Goal: Information Seeking & Learning: Learn about a topic

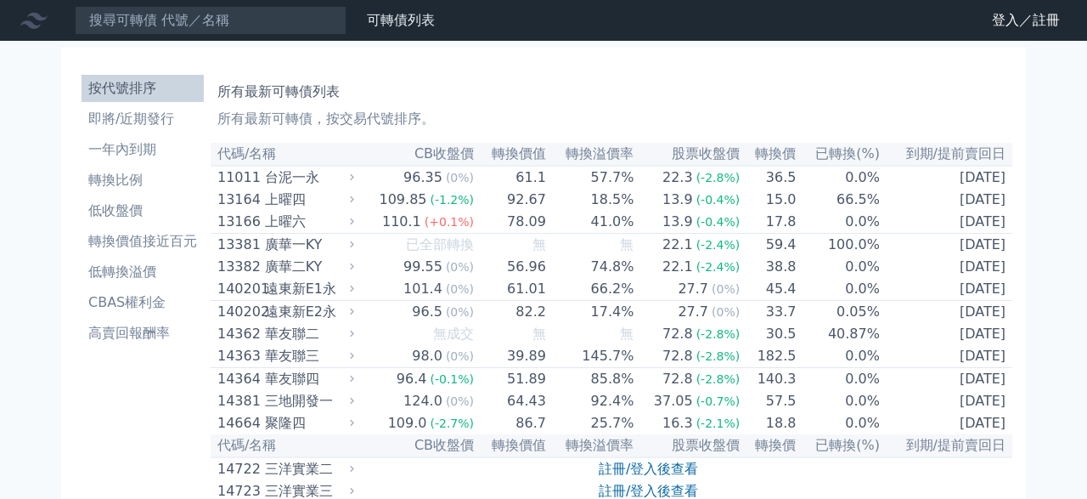
click at [960, 153] on th "到期/提前賣回日" at bounding box center [947, 154] width 132 height 23
click at [962, 152] on th "到期/提前賣回日" at bounding box center [947, 154] width 132 height 23
click at [156, 331] on li "高賣回報酬率" at bounding box center [143, 333] width 122 height 20
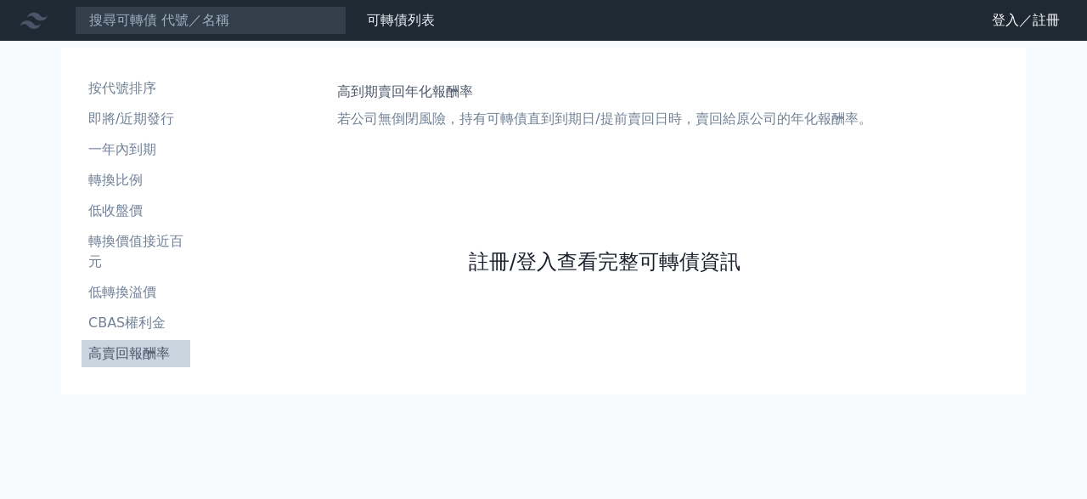
click at [581, 273] on link "註冊/登入查看完整可轉債資訊" at bounding box center [605, 261] width 272 height 27
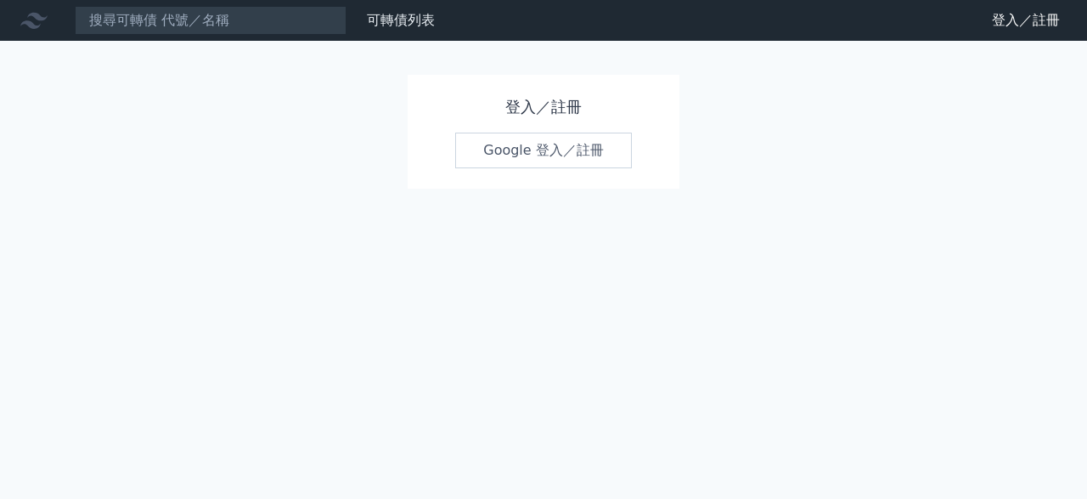
click at [544, 157] on link "Google 登入／註冊" at bounding box center [543, 150] width 177 height 36
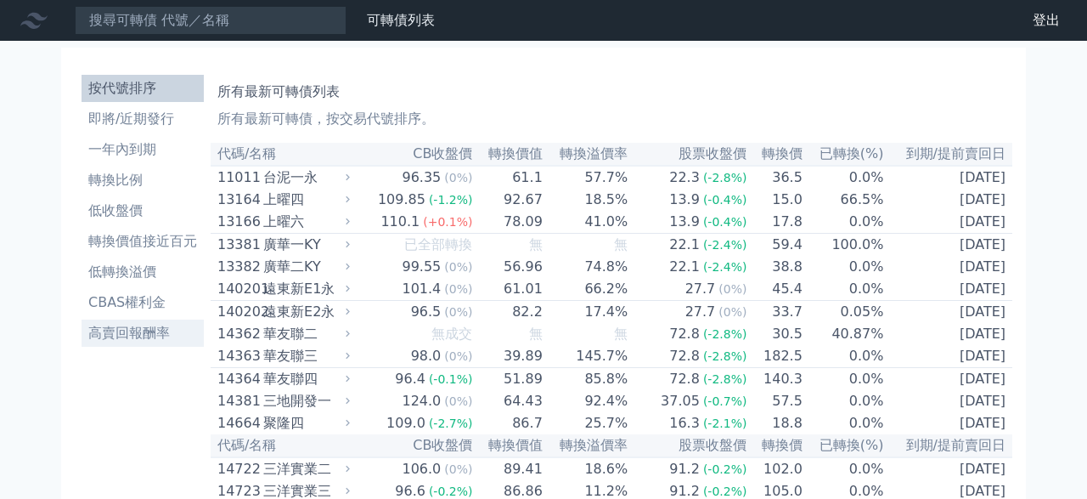
click at [159, 327] on li "高賣回報酬率" at bounding box center [143, 333] width 122 height 20
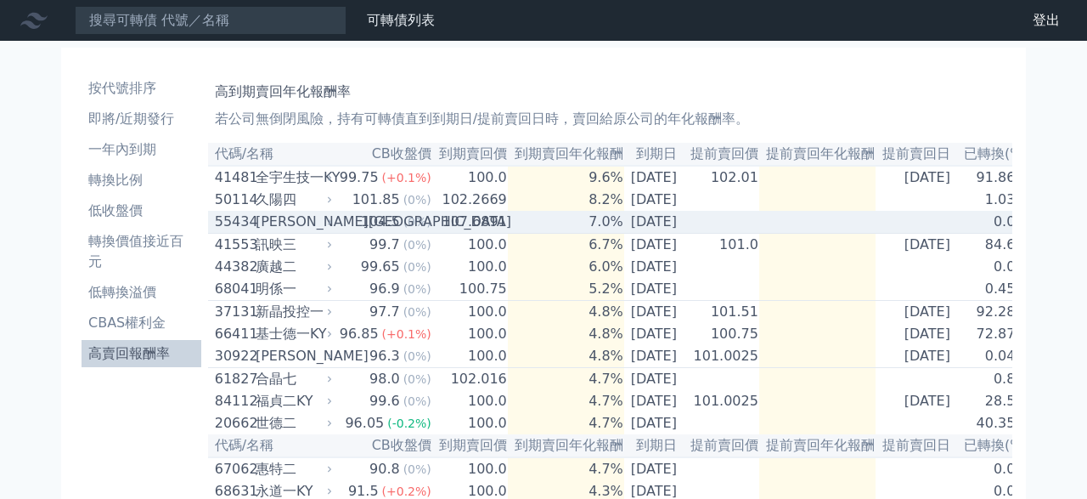
click at [477, 222] on td "107.6891" at bounding box center [470, 222] width 76 height 23
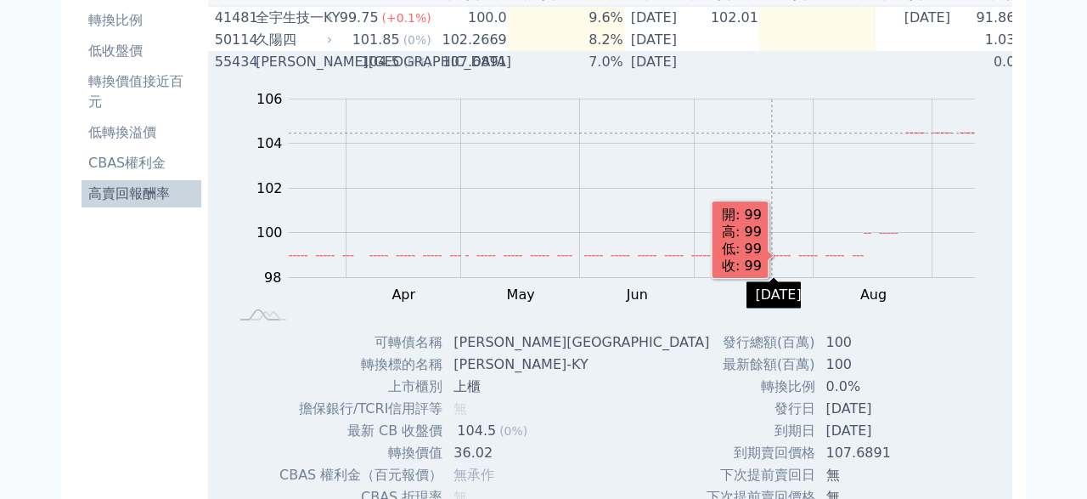
scroll to position [296, 0]
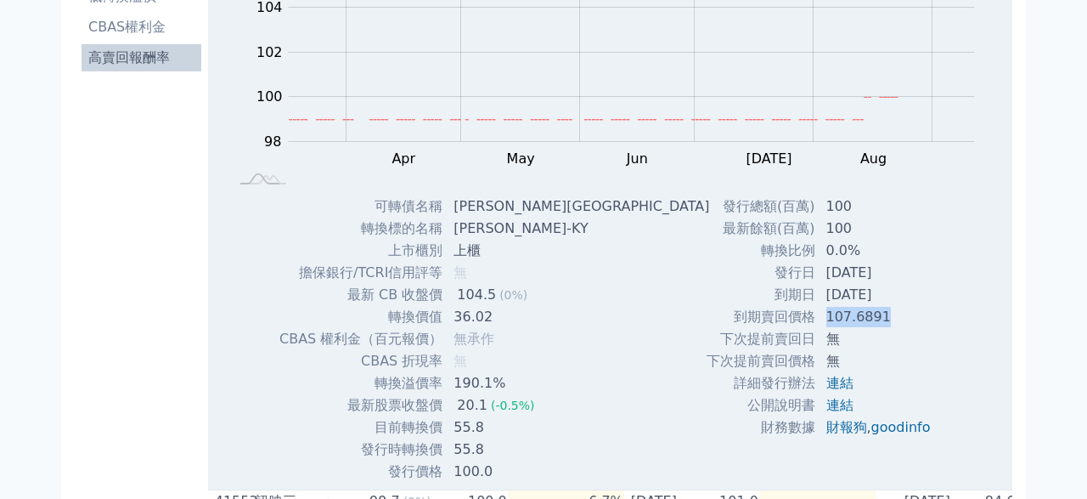
drag, startPoint x: 818, startPoint y: 324, endPoint x: 891, endPoint y: 324, distance: 73.0
click at [891, 324] on td "107.6891" at bounding box center [880, 317] width 128 height 22
click at [892, 325] on td "107.6891" at bounding box center [880, 317] width 128 height 22
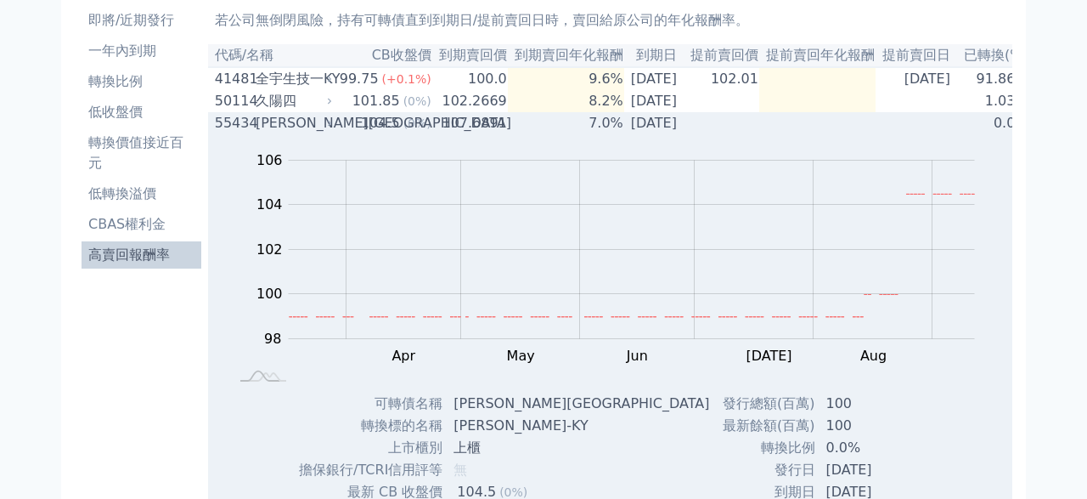
scroll to position [0, 0]
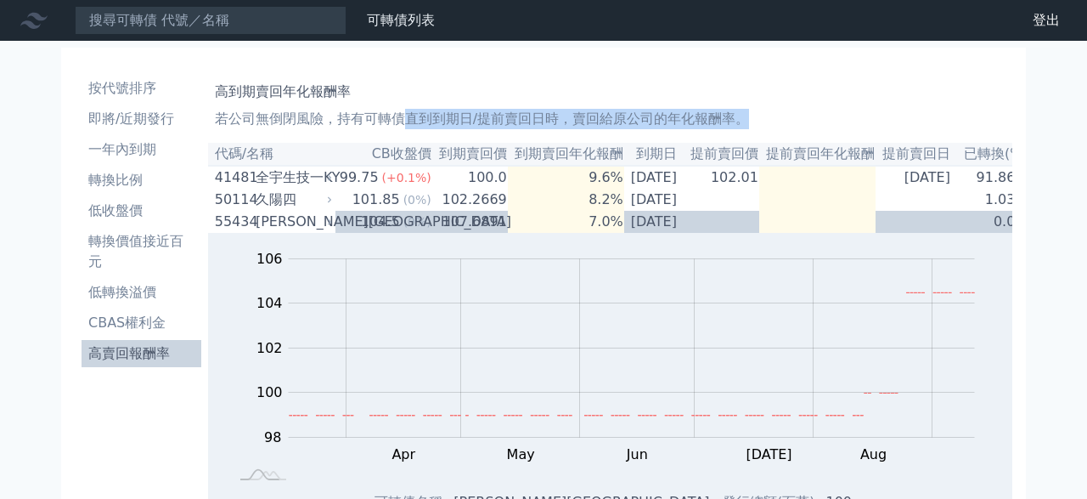
drag, startPoint x: 407, startPoint y: 122, endPoint x: 772, endPoint y: 121, distance: 365.2
click at [772, 121] on p "若公司無倒閉風險，持有可轉債直到到期日/提前賣回日時，賣回給原公司的年化報酬率。" at bounding box center [610, 119] width 791 height 20
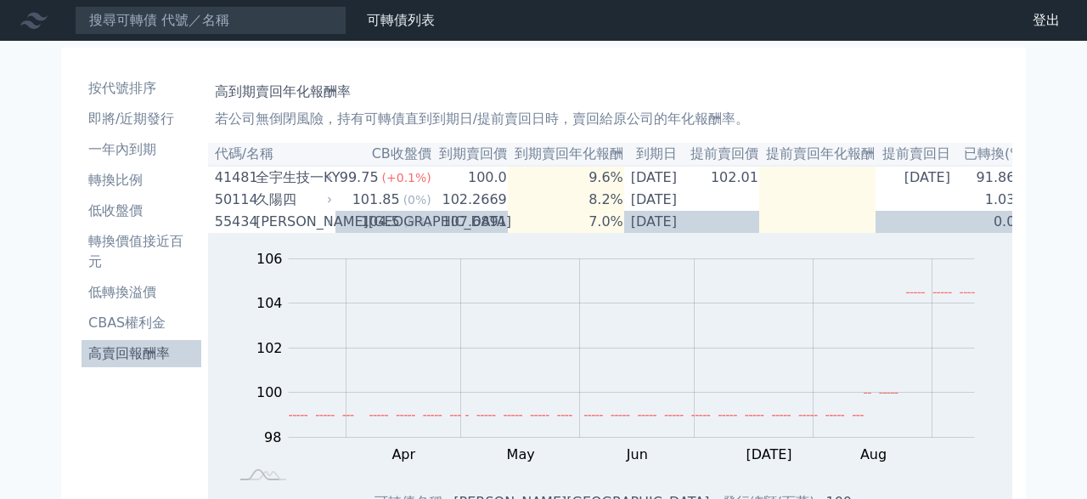
click at [772, 121] on p "若公司無倒閉風險，持有可轉債直到到期日/提前賣回日時，賣回給原公司的年化報酬率。" at bounding box center [610, 119] width 791 height 20
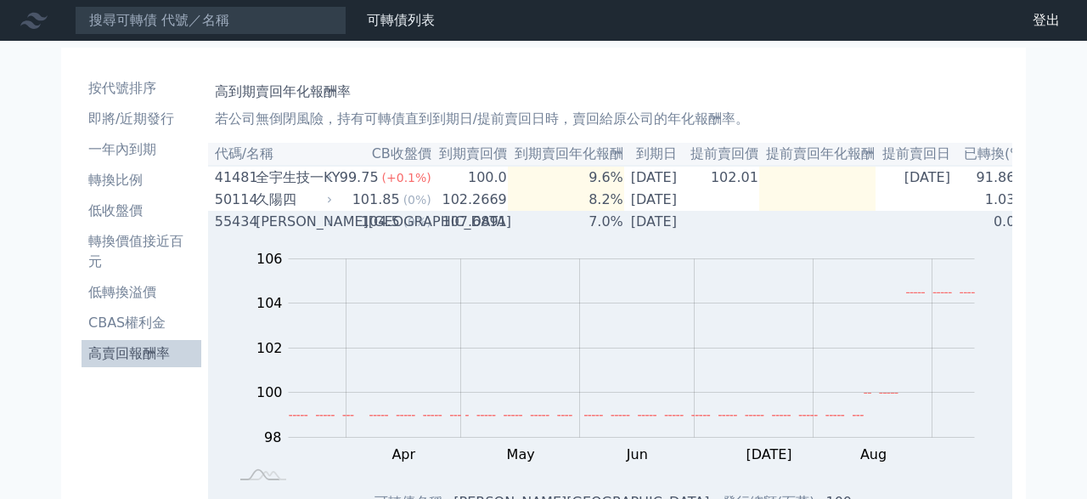
click at [375, 222] on div "104.5" at bounding box center [381, 221] width 46 height 20
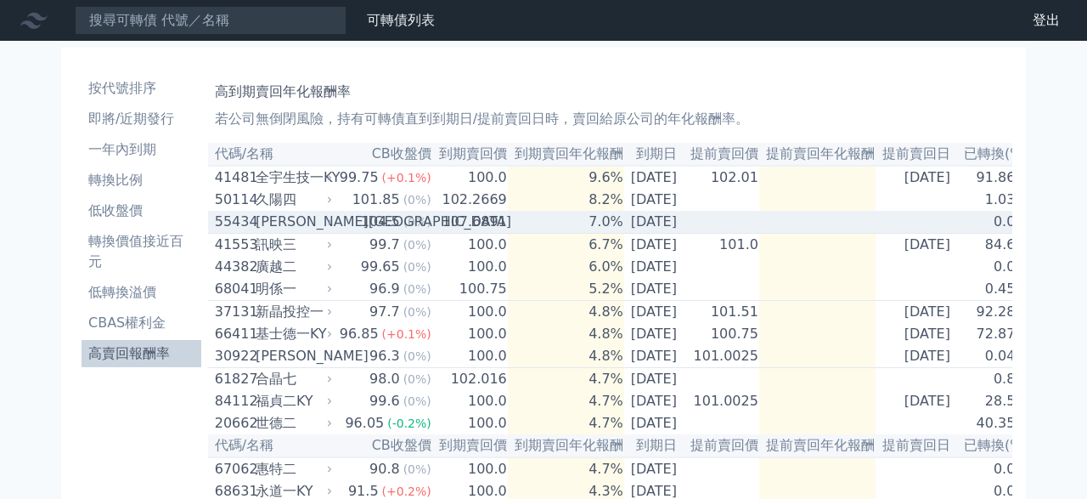
click at [573, 233] on td "7.0%" at bounding box center [566, 222] width 116 height 23
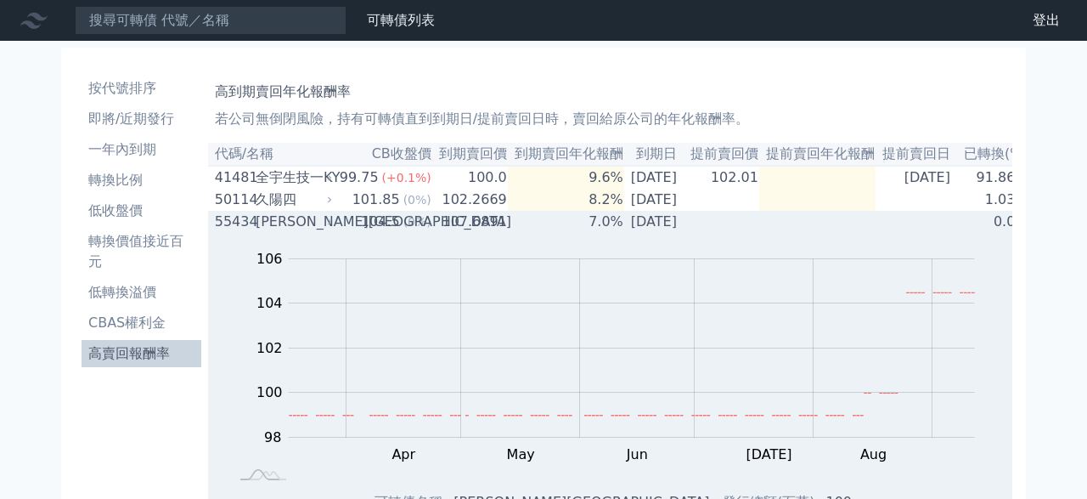
click at [380, 224] on div "104.5" at bounding box center [381, 221] width 46 height 20
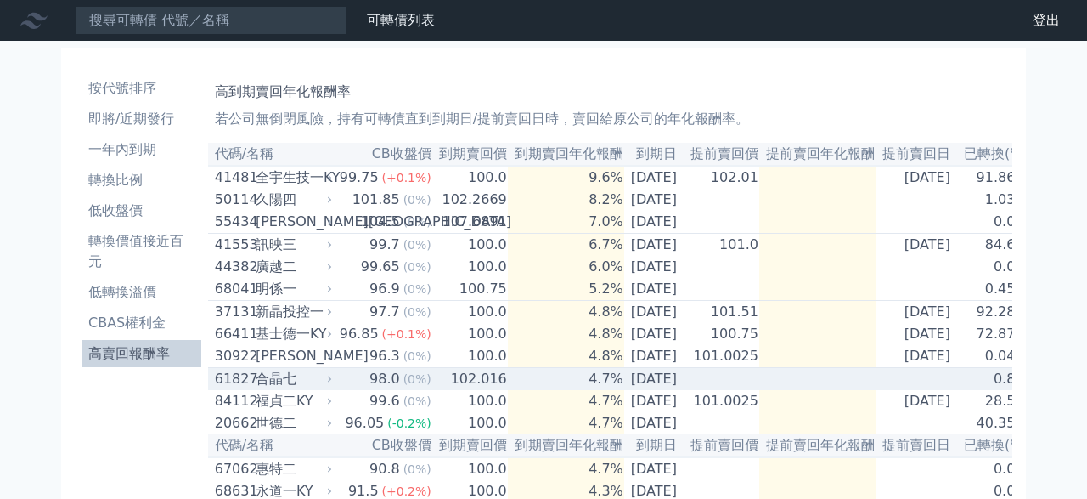
click at [476, 391] on td "102.016" at bounding box center [470, 379] width 76 height 23
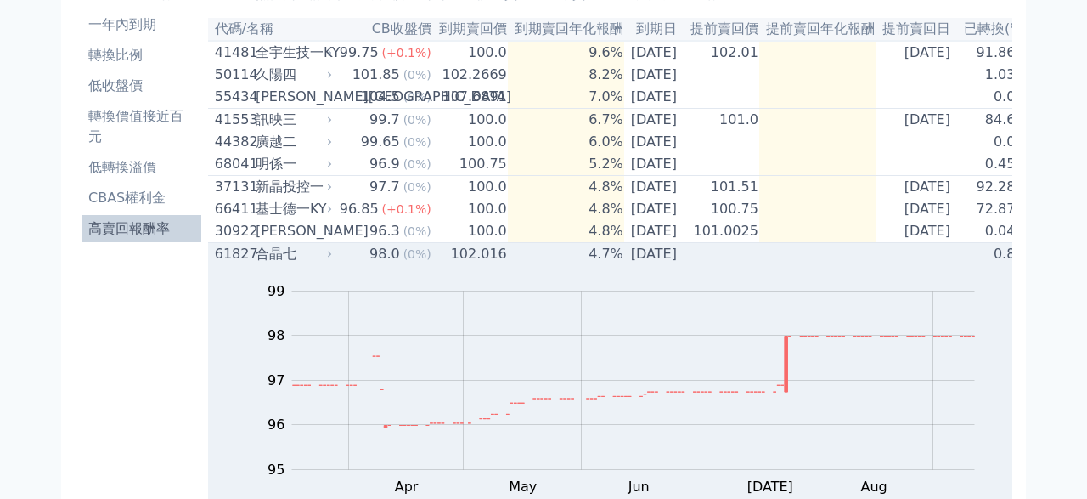
scroll to position [99, 0]
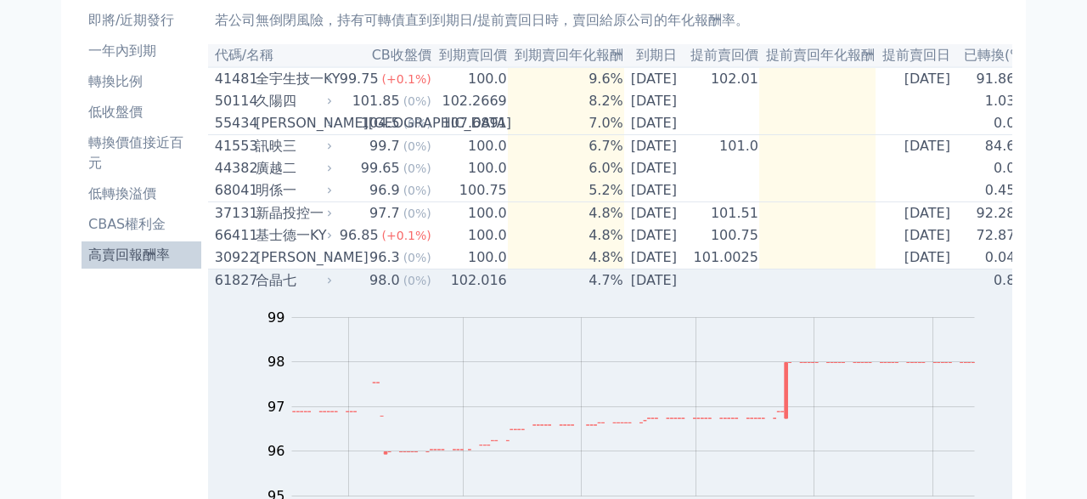
click at [407, 287] on span "(0%)" at bounding box center [417, 280] width 28 height 14
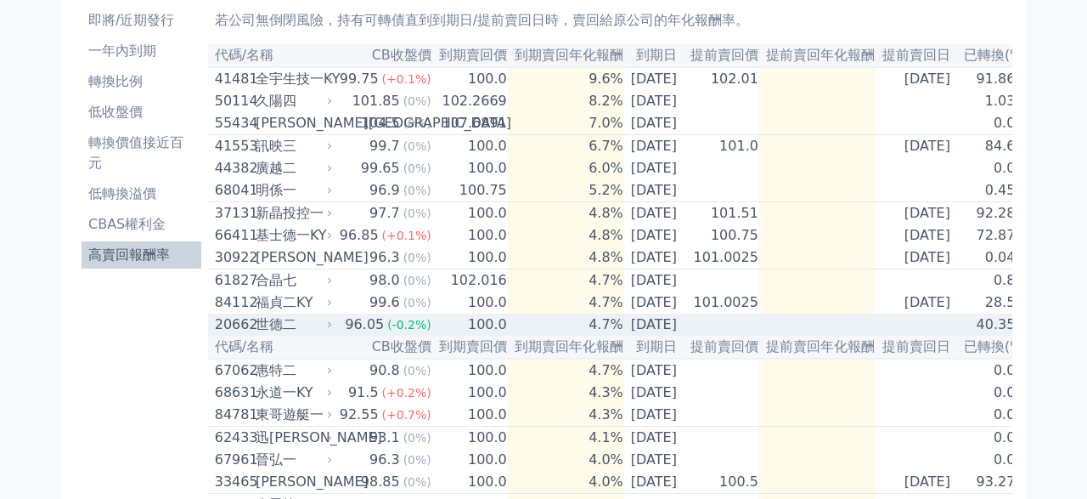
click at [432, 335] on td "100.0" at bounding box center [470, 324] width 76 height 22
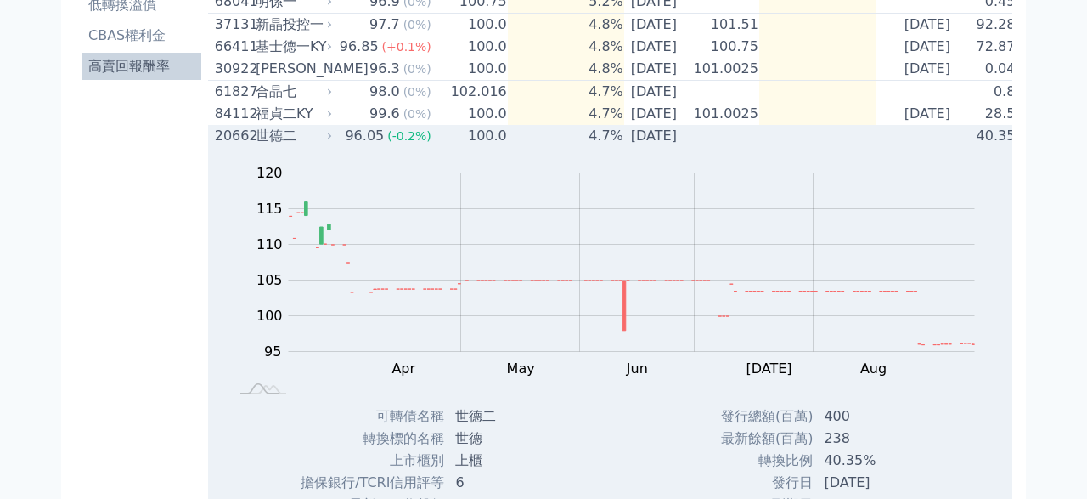
scroll to position [197, 0]
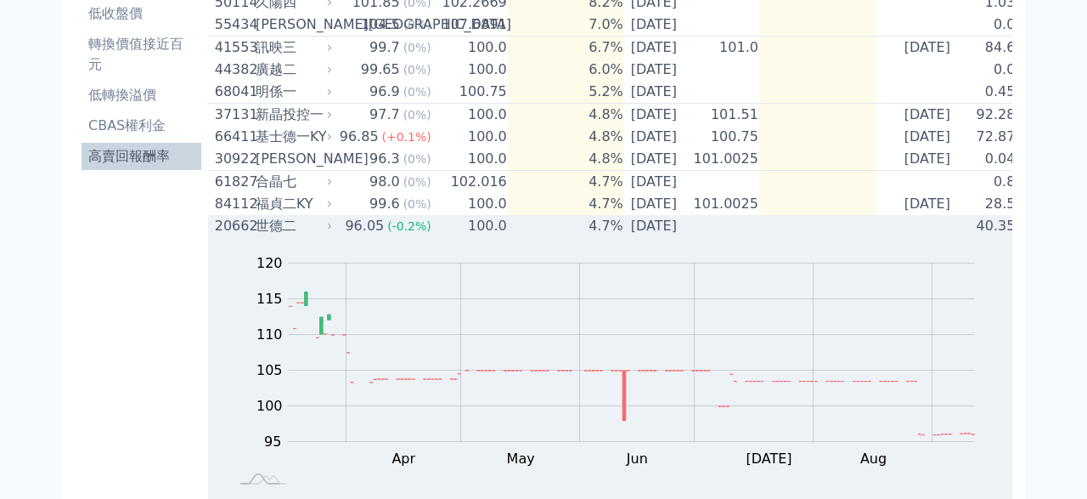
click at [436, 237] on td "100.0" at bounding box center [470, 226] width 76 height 22
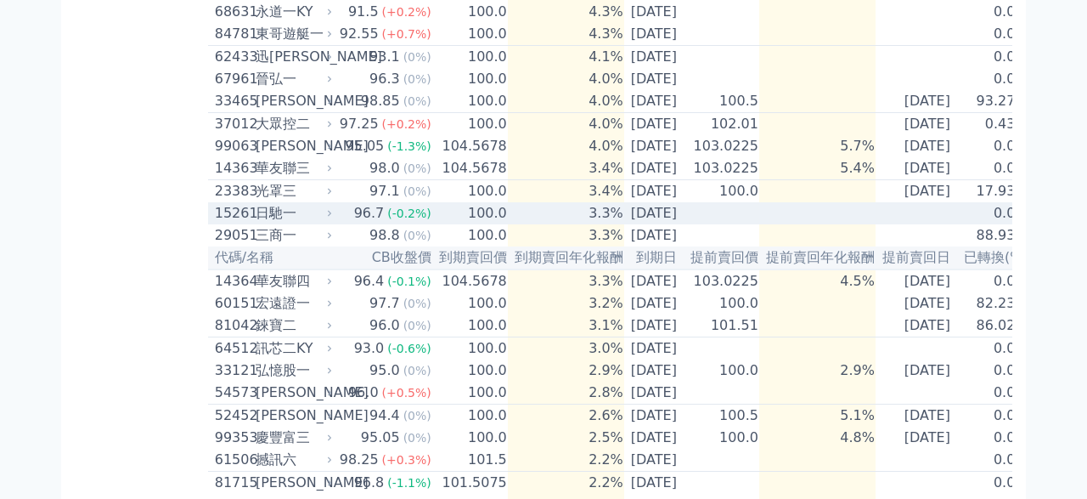
scroll to position [591, 0]
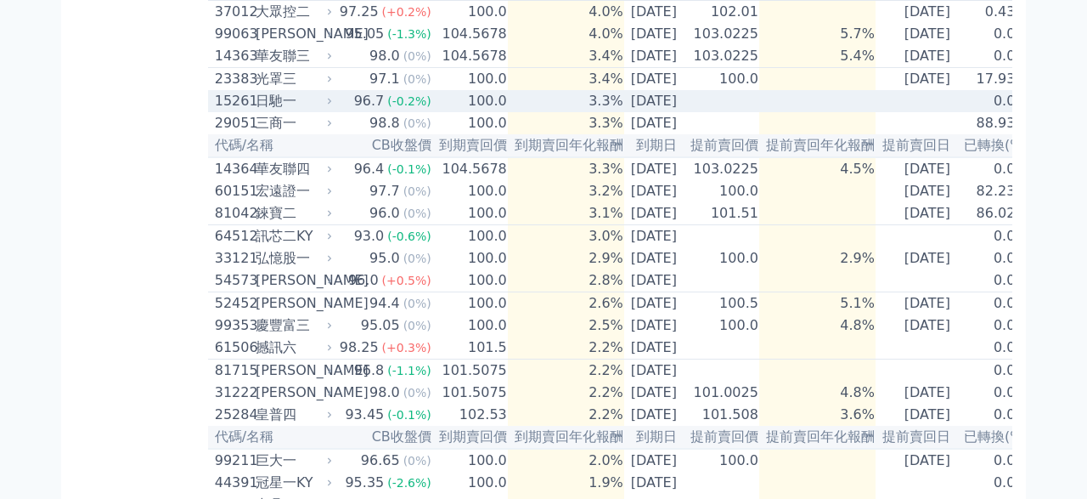
click at [473, 112] on td "100.0" at bounding box center [470, 101] width 76 height 22
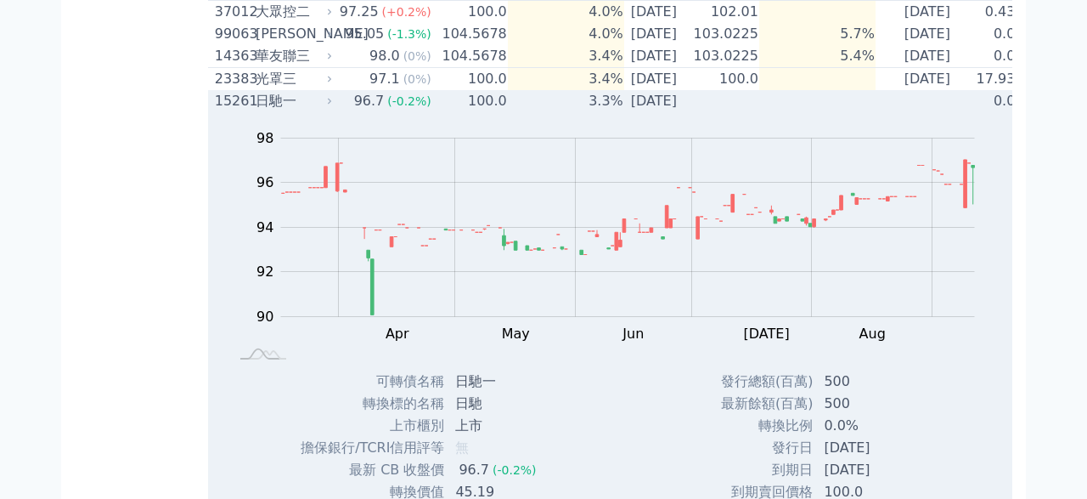
click at [432, 112] on td "100.0" at bounding box center [470, 101] width 76 height 22
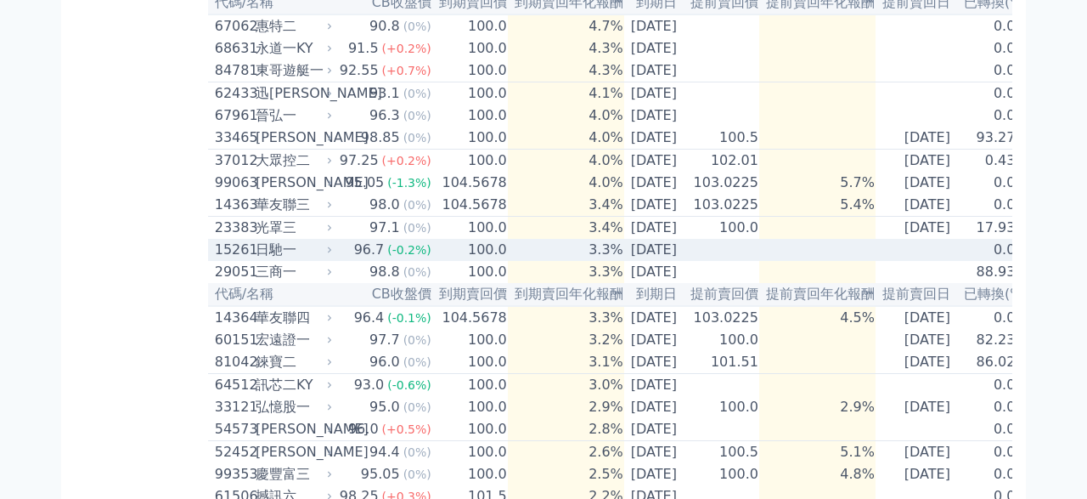
scroll to position [344, 0]
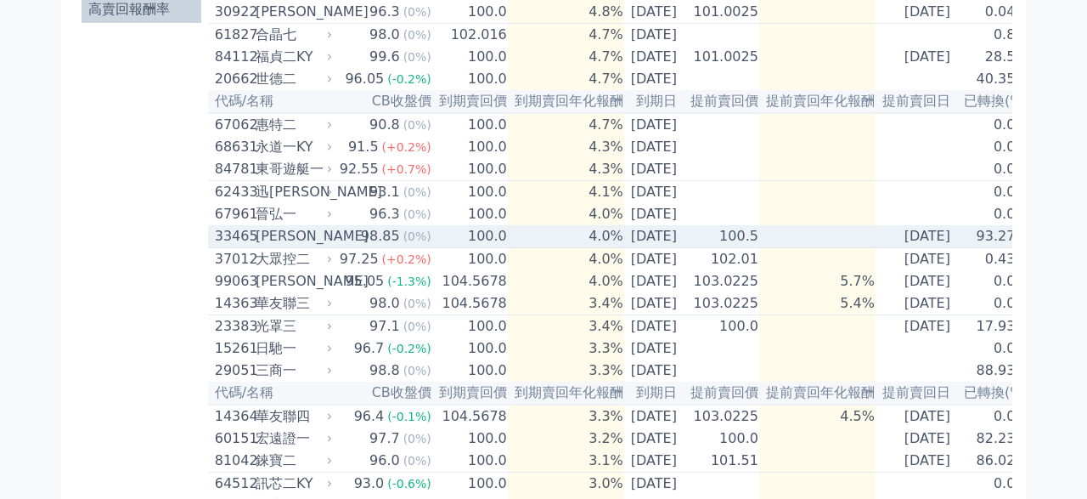
click at [508, 248] on td "4.0%" at bounding box center [566, 236] width 116 height 23
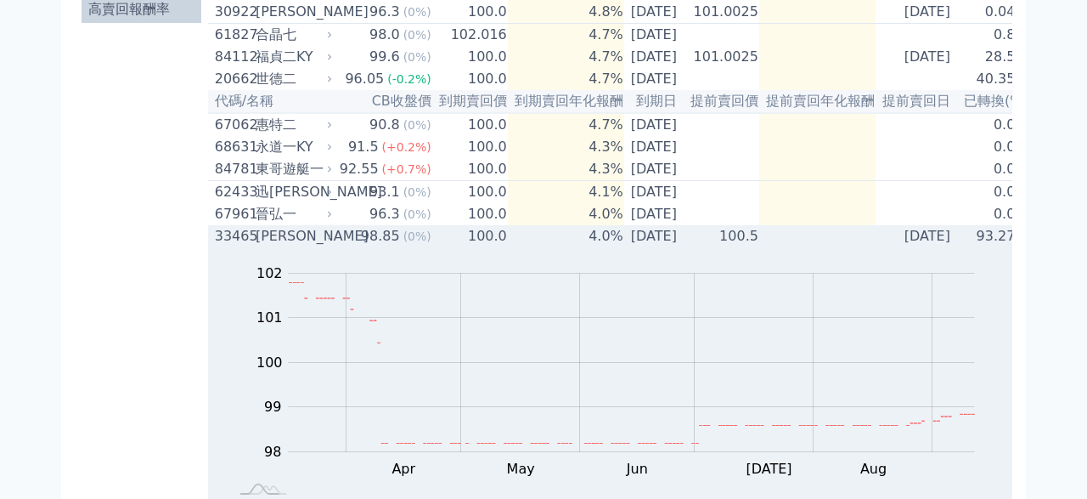
click at [485, 247] on td "100.0" at bounding box center [470, 236] width 76 height 22
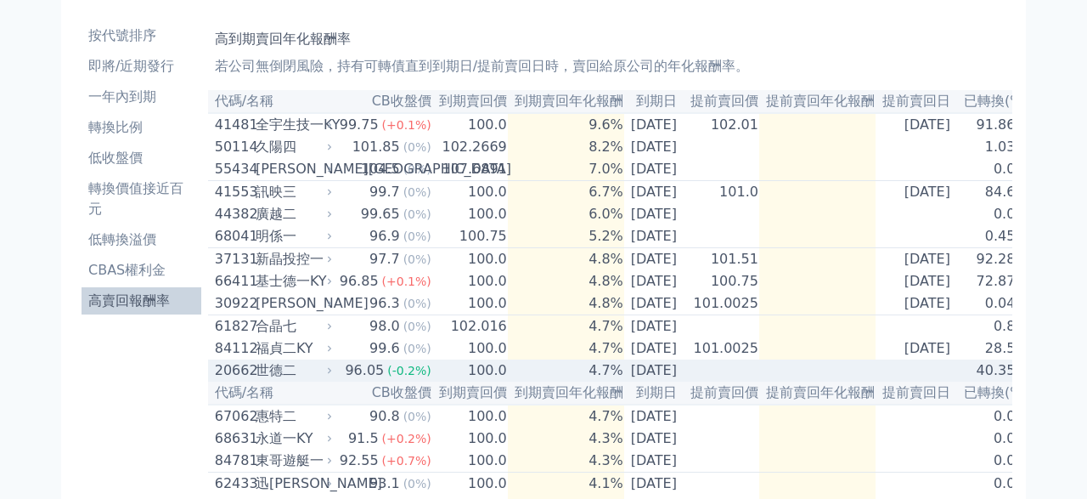
scroll to position [51, 0]
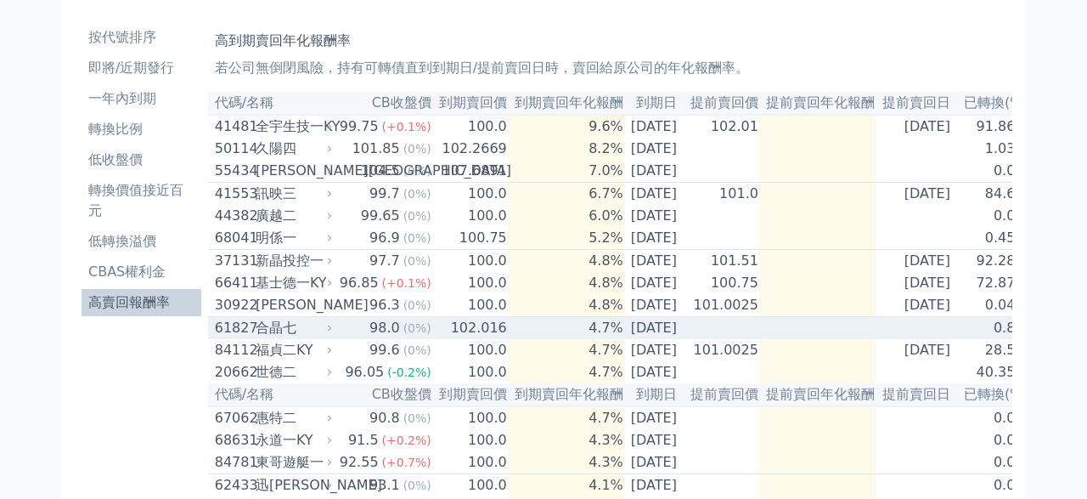
click at [521, 337] on td "4.7%" at bounding box center [566, 328] width 116 height 23
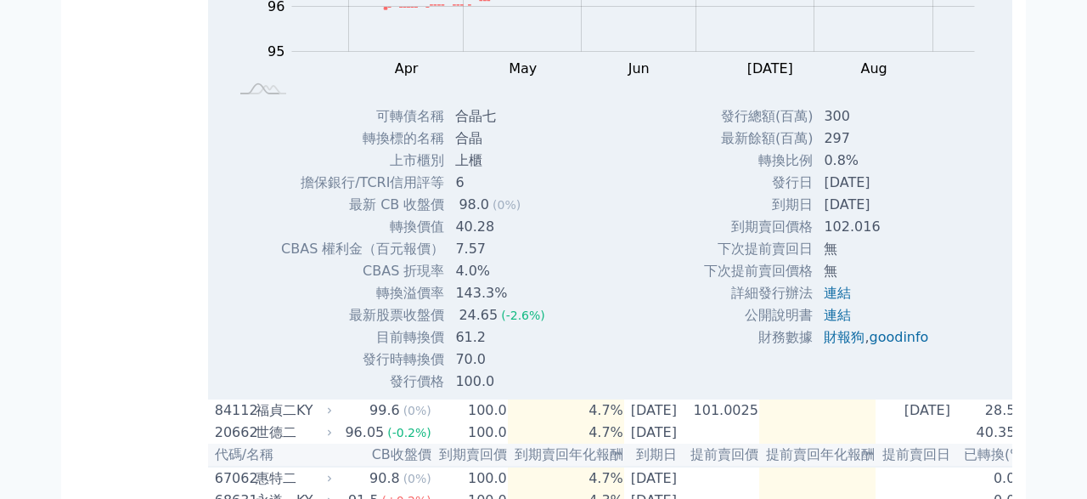
scroll to position [544, 0]
drag, startPoint x: 454, startPoint y: 347, endPoint x: 489, endPoint y: 347, distance: 34.8
click at [489, 347] on td "61.2" at bounding box center [501, 336] width 113 height 22
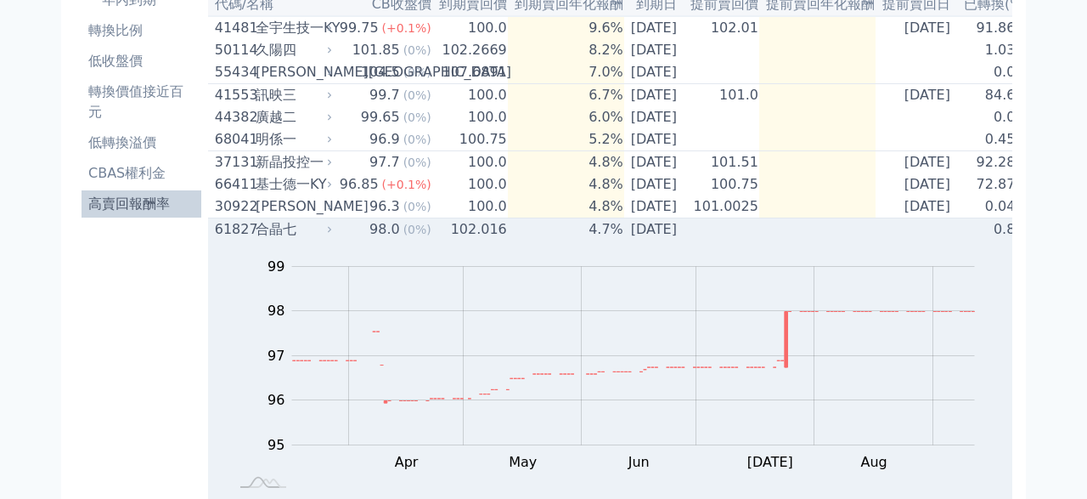
scroll to position [51, 0]
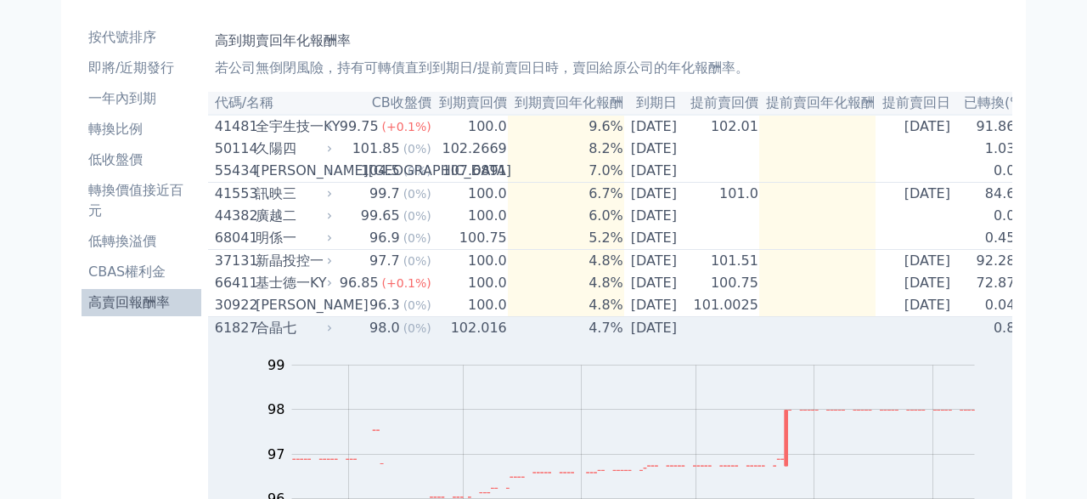
click at [448, 340] on td "102.016" at bounding box center [470, 328] width 76 height 23
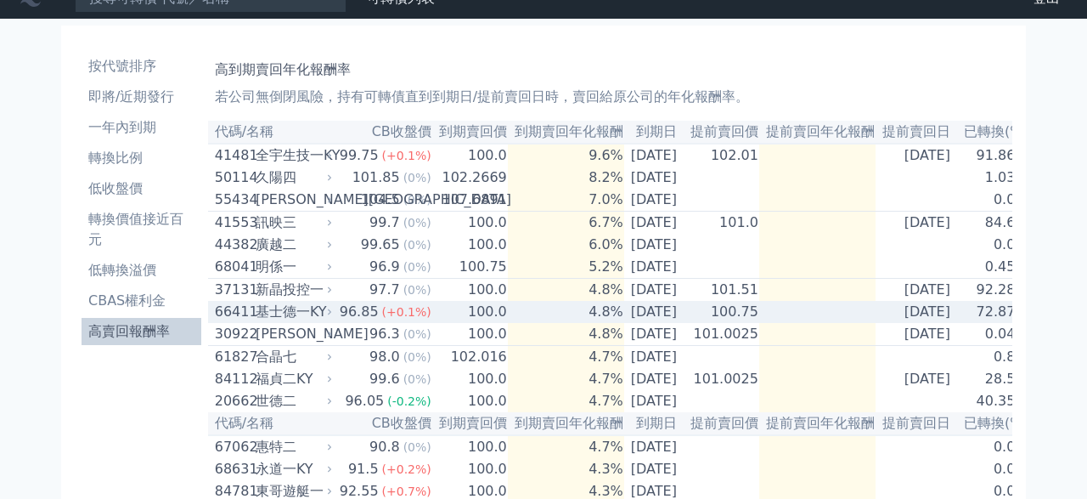
scroll to position [0, 0]
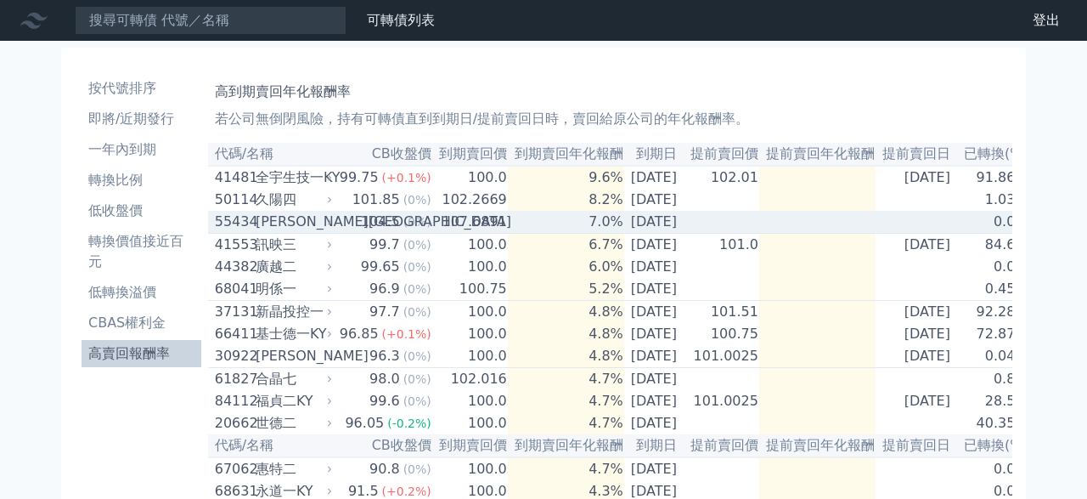
click at [473, 228] on td "107.6891" at bounding box center [470, 222] width 76 height 23
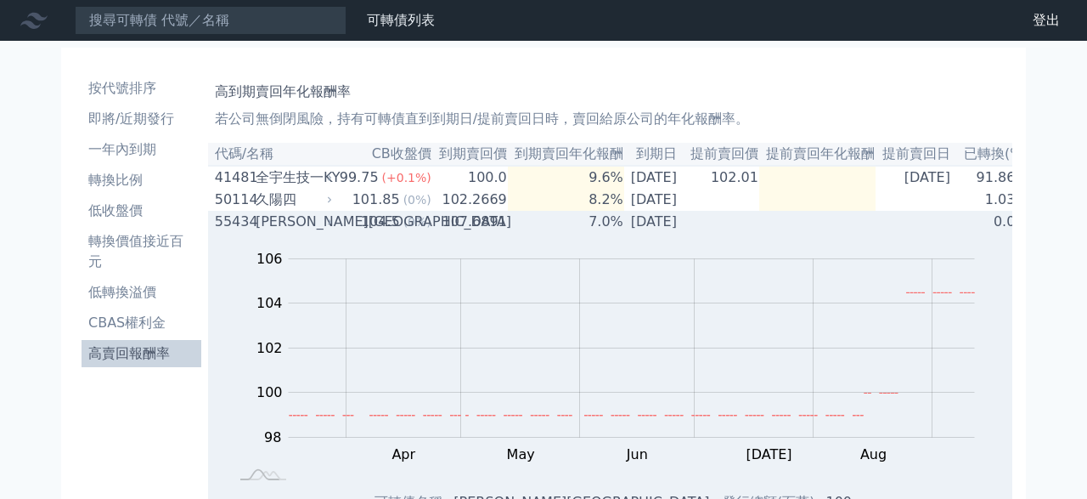
click at [365, 230] on div "104.5" at bounding box center [381, 221] width 46 height 20
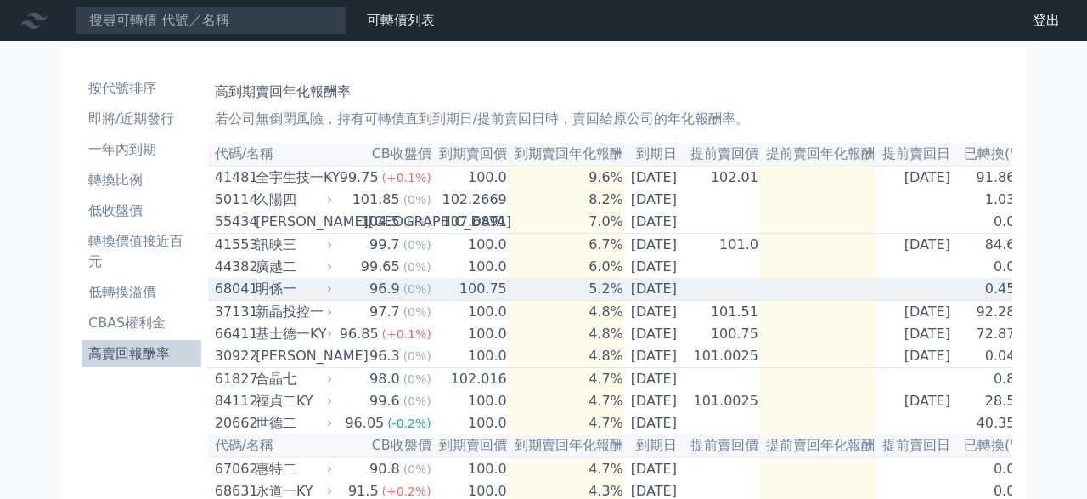
click at [508, 301] on td "5.2%" at bounding box center [566, 289] width 116 height 23
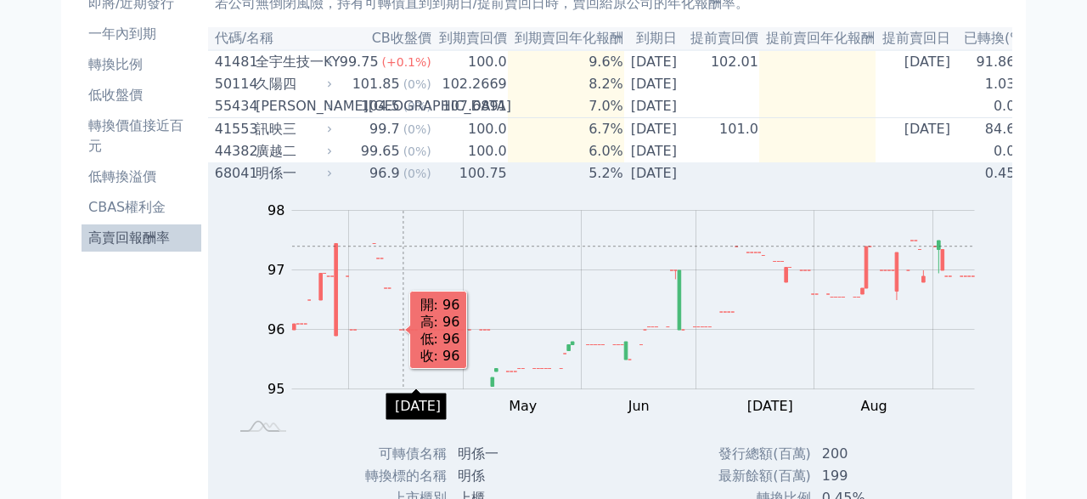
scroll to position [99, 0]
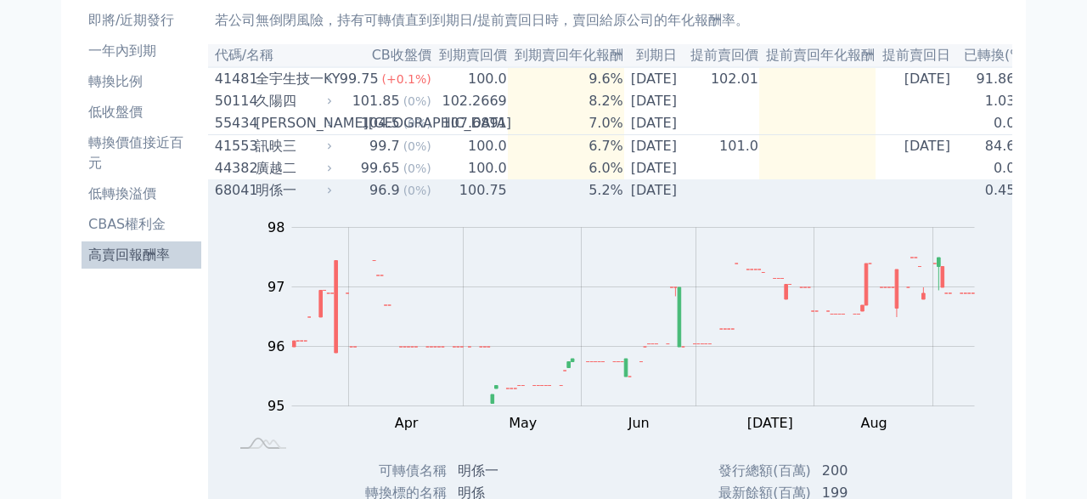
click at [315, 200] on div "明係一" at bounding box center [292, 190] width 73 height 20
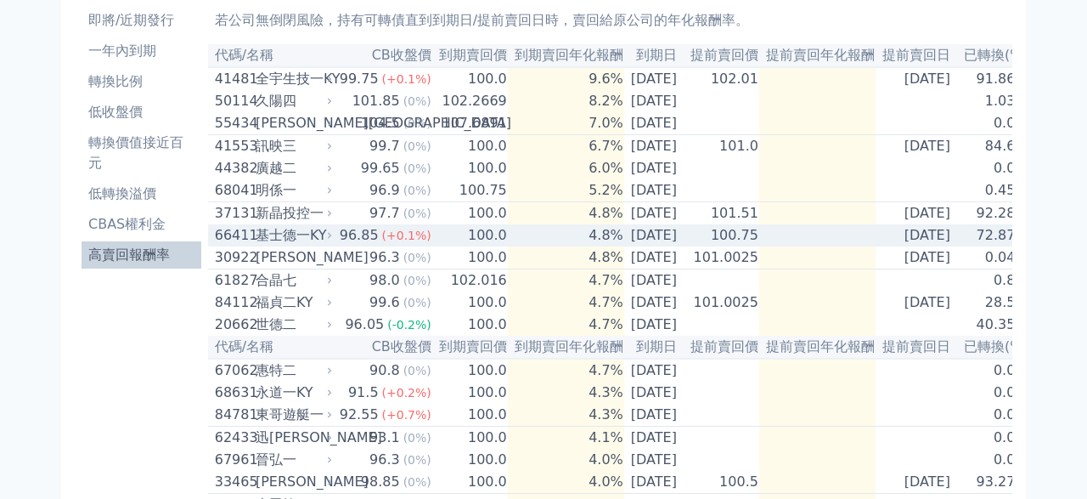
click at [449, 246] on td "100.0" at bounding box center [470, 235] width 76 height 22
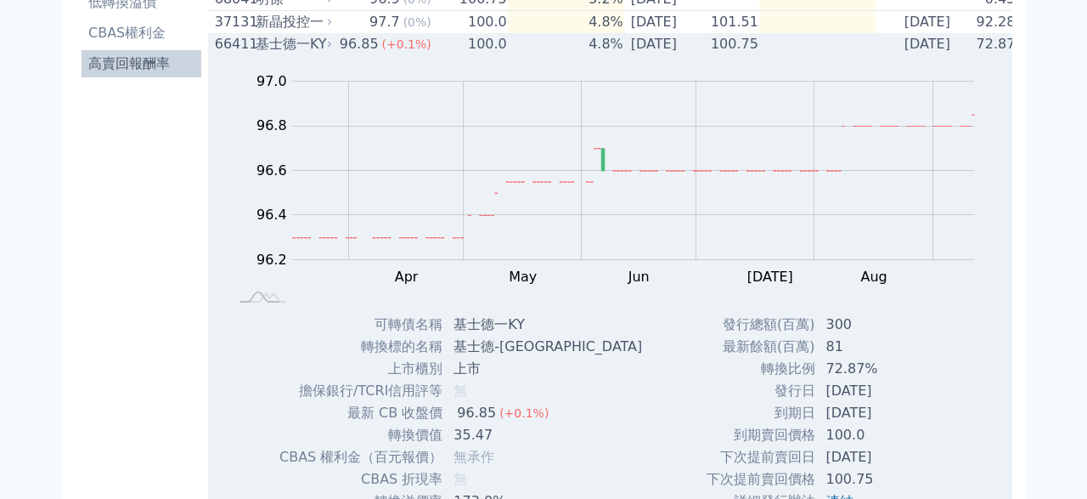
scroll to position [197, 0]
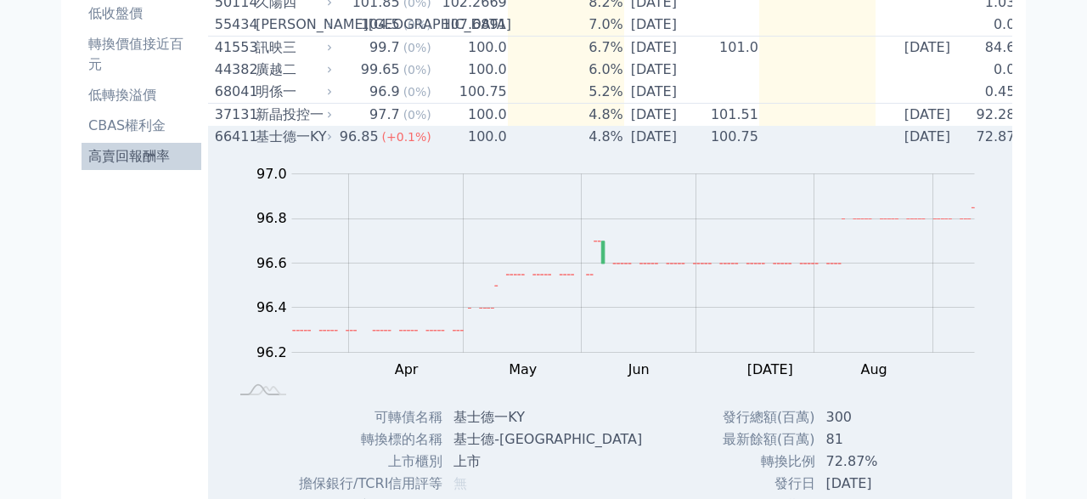
click at [329, 140] on icon at bounding box center [329, 137] width 3 height 6
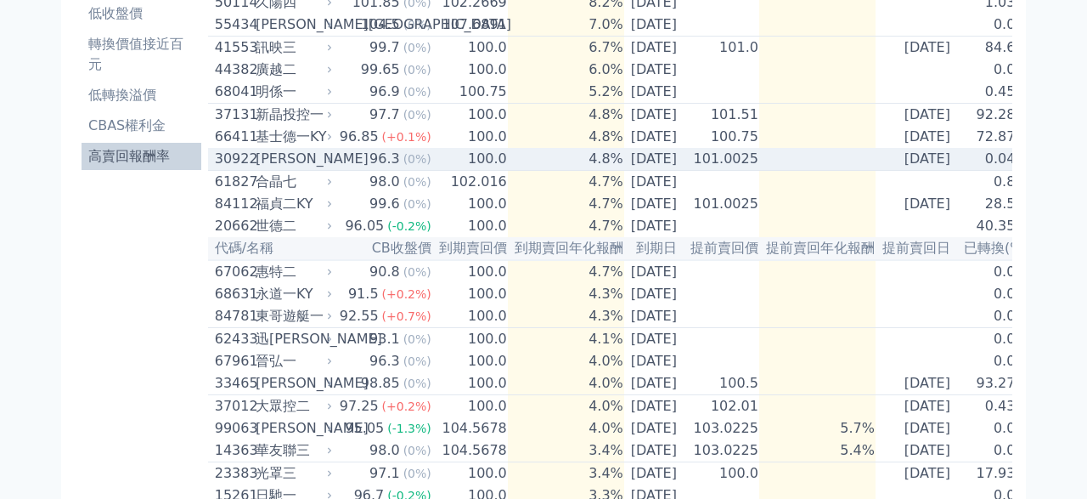
click at [339, 171] on td "96.3 (0%)" at bounding box center [383, 159] width 97 height 23
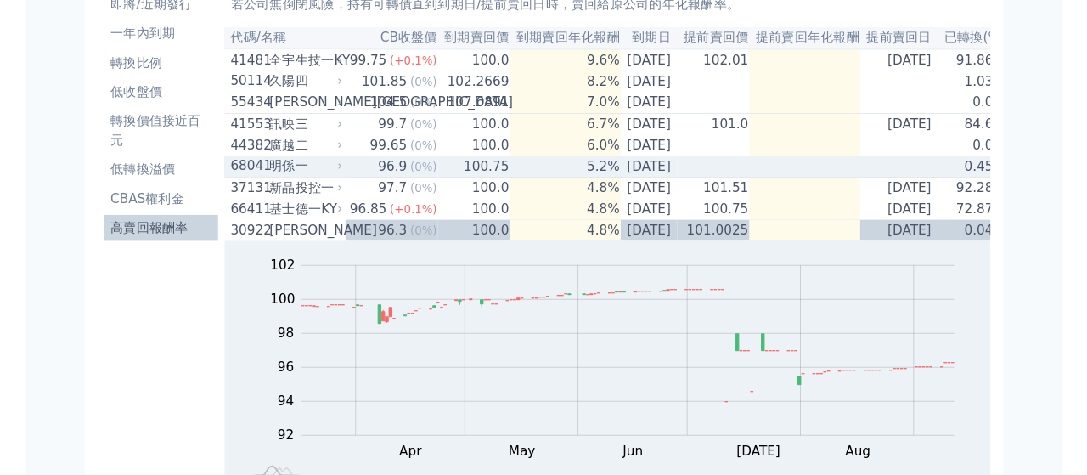
scroll to position [99, 0]
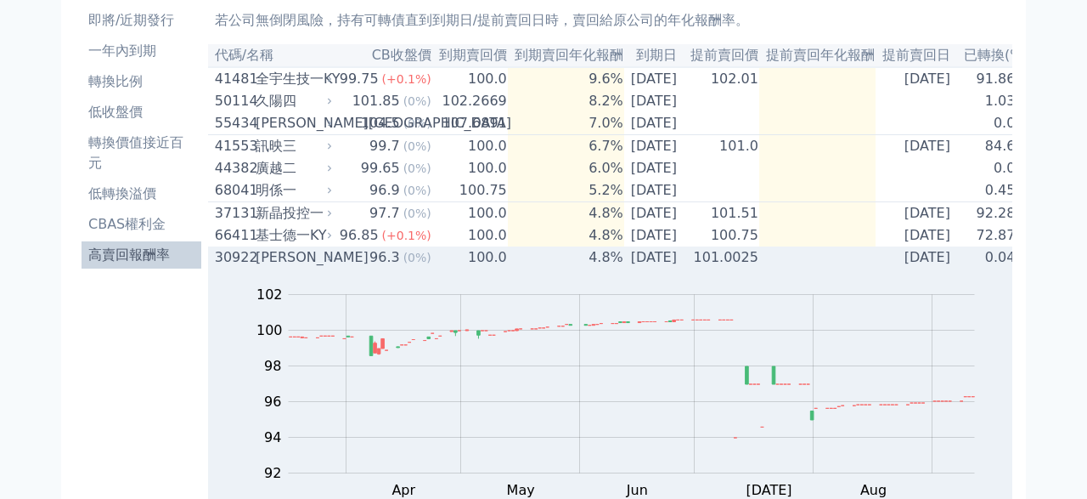
click at [305, 268] on div "[PERSON_NAME]" at bounding box center [292, 257] width 73 height 20
